Goal: Information Seeking & Learning: Learn about a topic

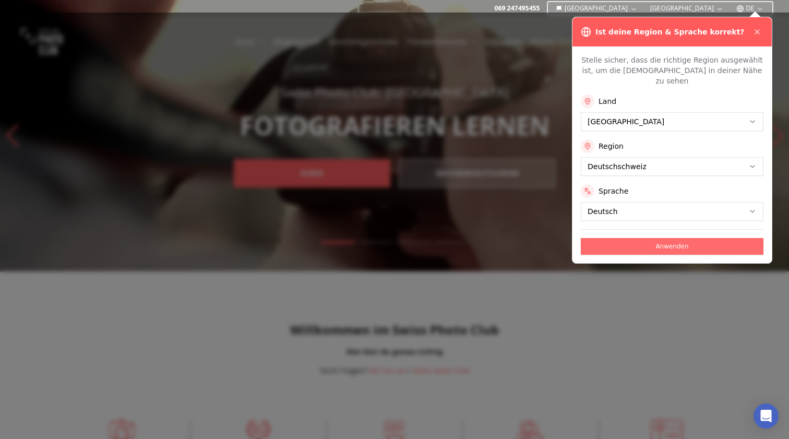
click at [610, 238] on button "Anwenden" at bounding box center [672, 246] width 183 height 17
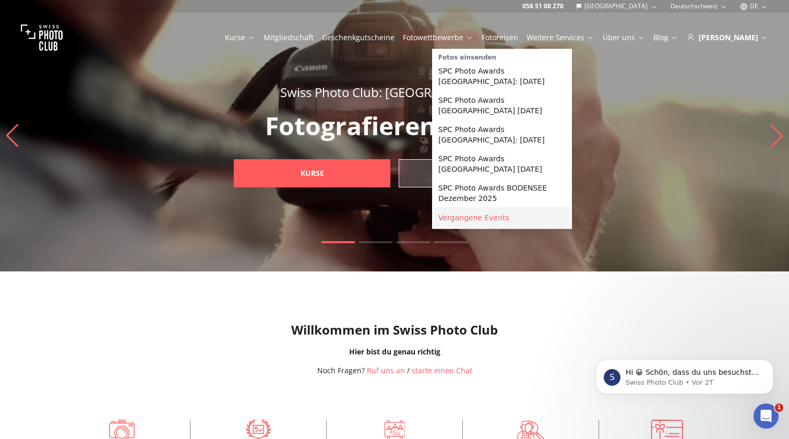
click at [489, 218] on link "Vergangene Events" at bounding box center [502, 217] width 136 height 19
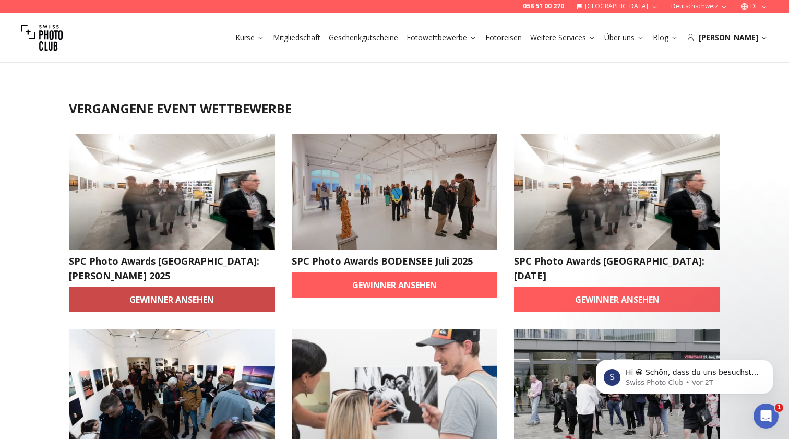
click at [140, 287] on link "Gewinner ansehen" at bounding box center [172, 299] width 206 height 25
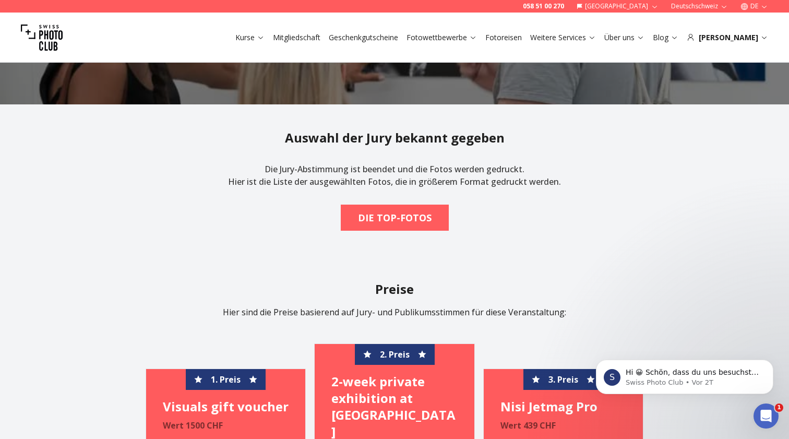
scroll to position [165, 0]
click at [364, 212] on b "DIE TOP-FOTOS" at bounding box center [395, 217] width 74 height 15
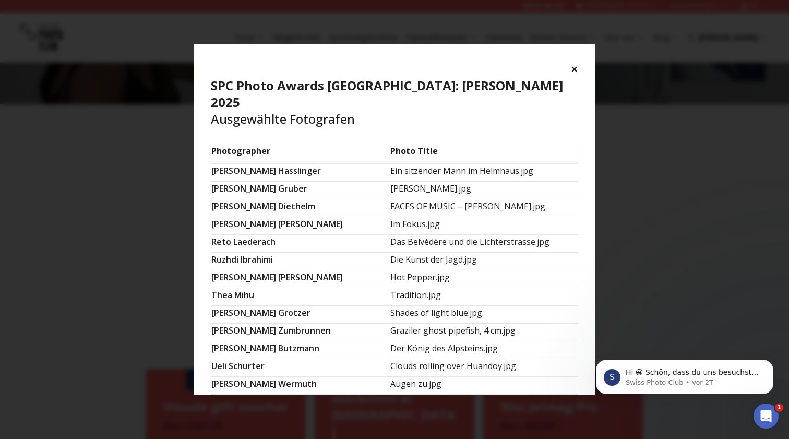
scroll to position [654, 0]
click at [160, 204] on div "× SPC Photo Awards [GEOGRAPHIC_DATA]: [PERSON_NAME] 2025 Ausgewählte Fotografen…" at bounding box center [394, 219] width 789 height 439
click at [572, 68] on button "×" at bounding box center [574, 69] width 7 height 17
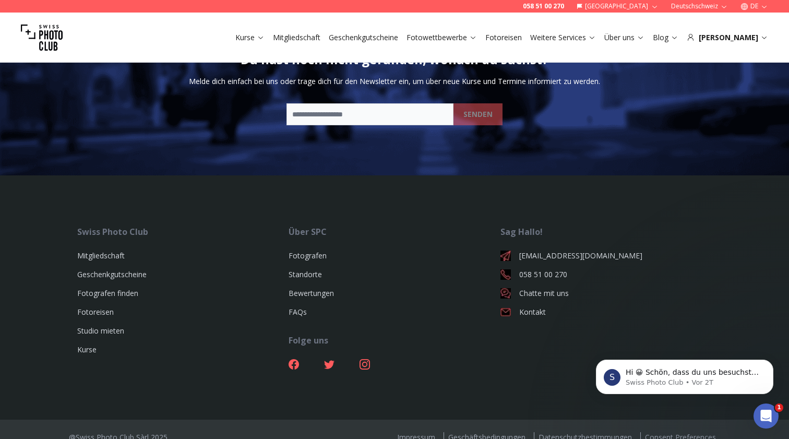
scroll to position [1495, 0]
